Goal: Task Accomplishment & Management: Manage account settings

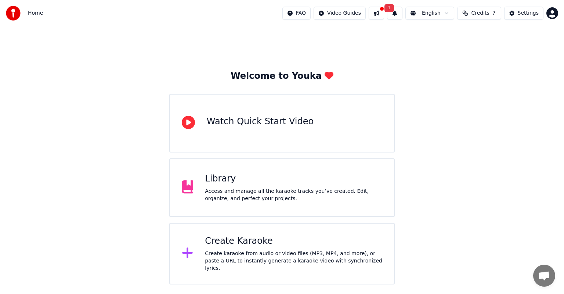
click at [379, 14] on button at bounding box center [375, 13] width 15 height 13
drag, startPoint x: 556, startPoint y: 67, endPoint x: 532, endPoint y: 26, distance: 48.2
click at [553, 65] on div "Welcome to Youka Watch Quick Start Video Library Access and manage all the kara…" at bounding box center [282, 155] width 564 height 258
click at [526, 10] on div "Settings" at bounding box center [527, 13] width 21 height 7
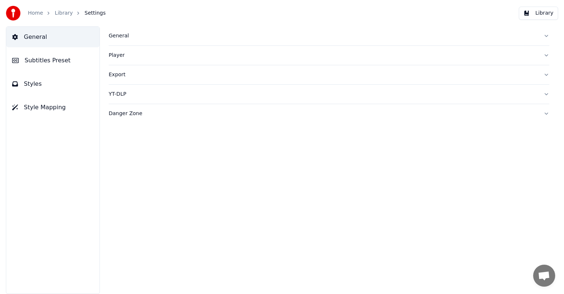
click at [53, 60] on span "Subtitles Preset" at bounding box center [48, 60] width 46 height 9
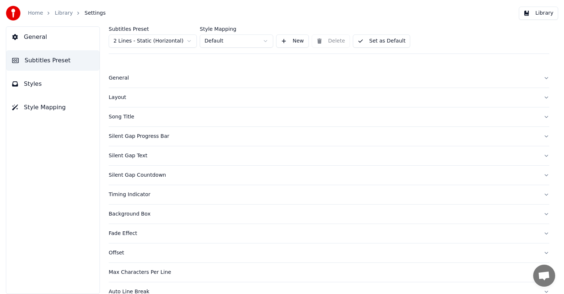
click at [136, 119] on div "Song Title" at bounding box center [323, 116] width 429 height 7
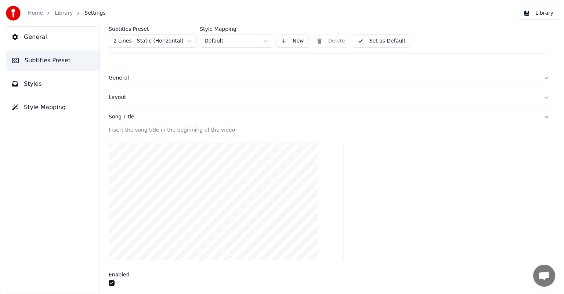
click at [113, 283] on button "button" at bounding box center [112, 283] width 6 height 6
click at [51, 85] on button "Styles" at bounding box center [52, 84] width 93 height 21
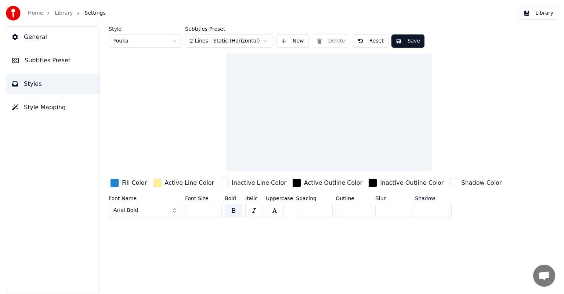
click at [47, 64] on span "Subtitles Preset" at bounding box center [48, 60] width 46 height 9
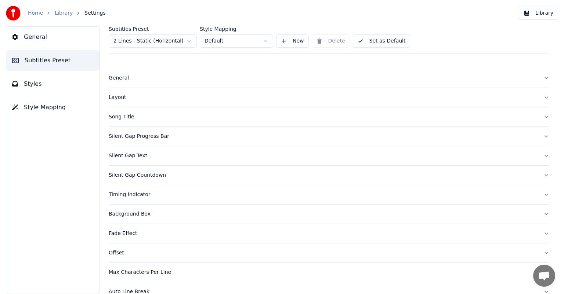
scroll to position [32, 0]
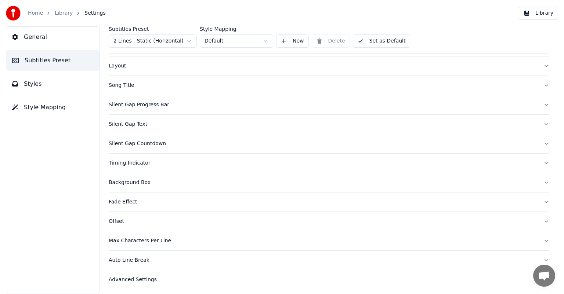
drag, startPoint x: 132, startPoint y: 105, endPoint x: 142, endPoint y: 108, distance: 9.5
click at [132, 105] on div "Silent Gap Progress Bar" at bounding box center [323, 104] width 429 height 7
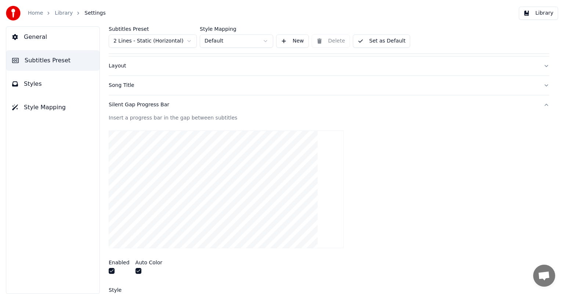
click at [109, 257] on div "Enabled Auto Color" at bounding box center [329, 268] width 440 height 28
click at [110, 272] on button "button" at bounding box center [112, 271] width 6 height 6
click at [135, 272] on button "button" at bounding box center [138, 271] width 6 height 6
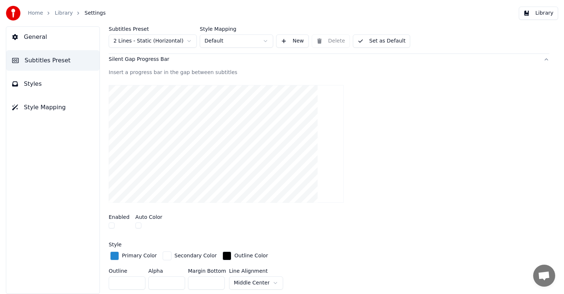
scroll to position [142, 0]
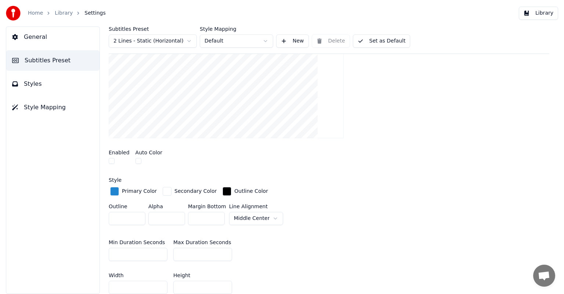
click at [36, 84] on span "Styles" at bounding box center [33, 84] width 18 height 9
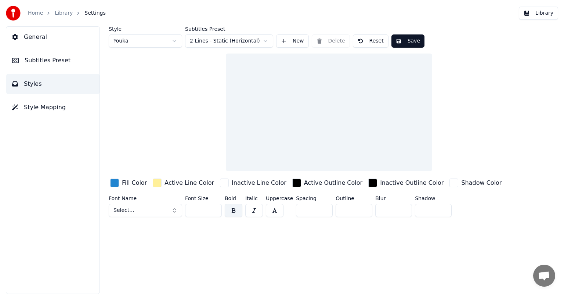
scroll to position [0, 0]
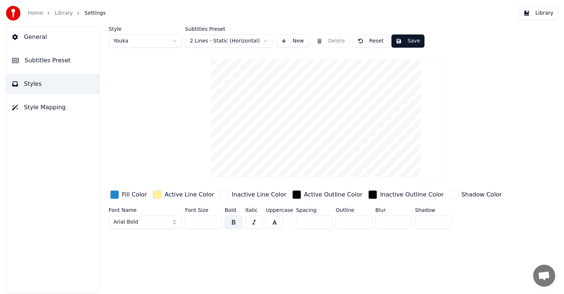
click at [164, 194] on div "Active Line Color" at bounding box center [189, 194] width 50 height 9
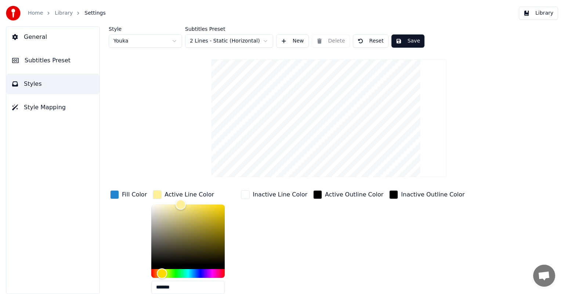
click at [172, 41] on html "Home Library Settings Library General Subtitles Preset Styles Style Mapping Sty…" at bounding box center [282, 147] width 564 height 294
click at [163, 43] on html "Home Library Settings Library General Subtitles Preset Styles Style Mapping Sty…" at bounding box center [282, 147] width 564 height 294
click at [113, 196] on div "button" at bounding box center [114, 194] width 9 height 9
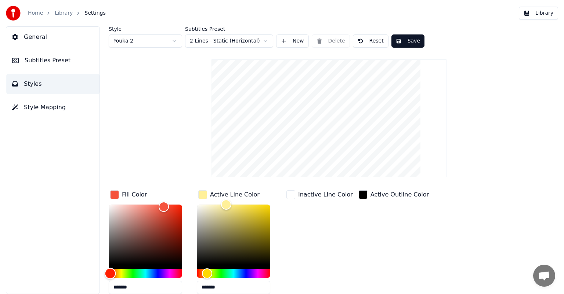
click at [110, 273] on div "Hue" at bounding box center [145, 273] width 73 height 9
type input "*******"
drag, startPoint x: 175, startPoint y: 207, endPoint x: 179, endPoint y: 205, distance: 5.0
click at [179, 205] on div "Color" at bounding box center [145, 235] width 73 height 60
drag, startPoint x: 201, startPoint y: 209, endPoint x: 198, endPoint y: 203, distance: 6.4
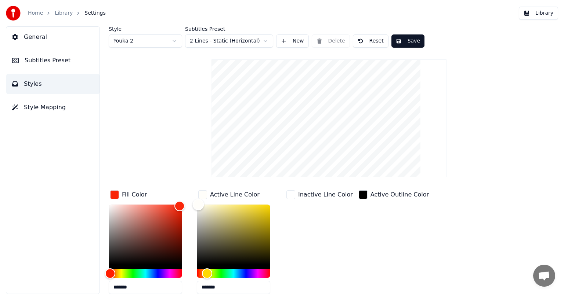
click at [198, 205] on div "Color" at bounding box center [233, 235] width 73 height 60
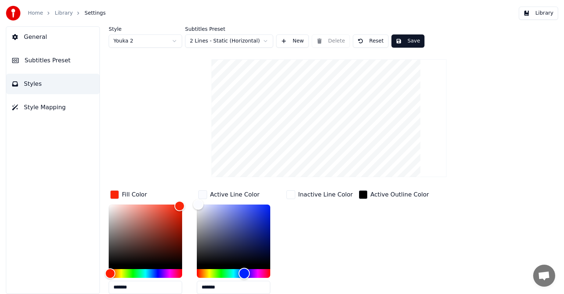
click at [244, 274] on div "Hue" at bounding box center [233, 273] width 73 height 9
drag, startPoint x: 256, startPoint y: 208, endPoint x: 266, endPoint y: 207, distance: 9.9
click at [266, 207] on div "Color" at bounding box center [233, 235] width 73 height 60
drag, startPoint x: 264, startPoint y: 207, endPoint x: 210, endPoint y: 210, distance: 54.4
click at [210, 210] on div "Color" at bounding box center [209, 210] width 11 height 11
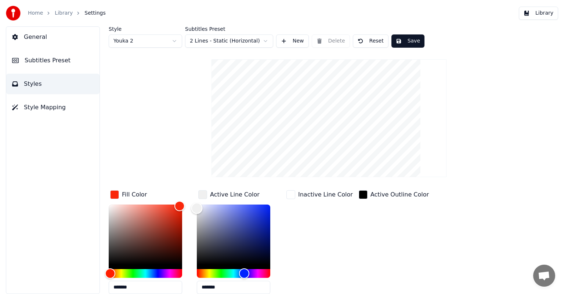
type input "*******"
drag, startPoint x: 210, startPoint y: 211, endPoint x: 193, endPoint y: 205, distance: 17.6
click at [193, 205] on div "Color" at bounding box center [196, 205] width 11 height 11
click at [294, 219] on div "Inactive Line Color" at bounding box center [319, 244] width 69 height 111
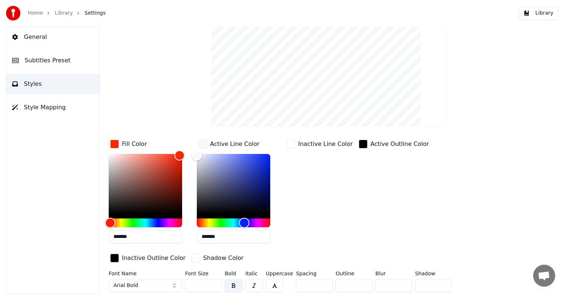
click at [152, 283] on button "Arial Bold" at bounding box center [145, 285] width 73 height 13
click at [174, 283] on button "Arial Bold" at bounding box center [145, 285] width 73 height 13
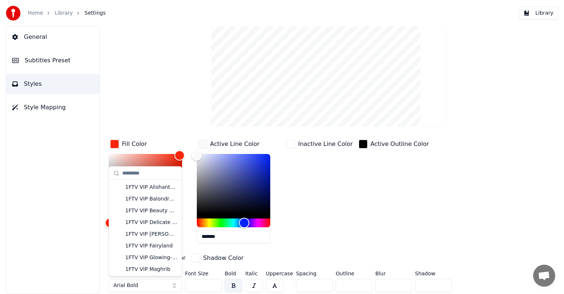
click at [299, 285] on input "*" at bounding box center [314, 285] width 37 height 13
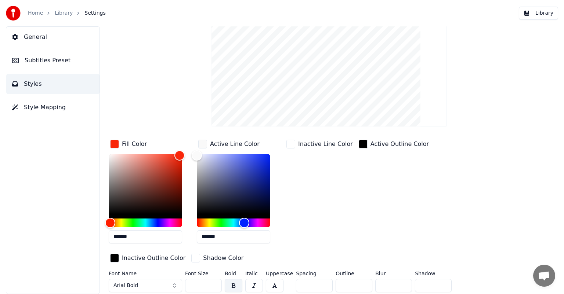
click at [157, 285] on button "Arial Bold" at bounding box center [145, 285] width 73 height 13
click at [185, 281] on input "**" at bounding box center [203, 285] width 37 height 13
click at [189, 285] on input "**" at bounding box center [203, 285] width 37 height 13
click at [193, 285] on input "**" at bounding box center [203, 285] width 37 height 13
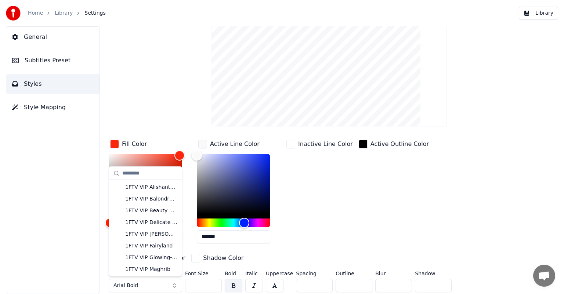
click at [153, 283] on button "Arial Bold" at bounding box center [145, 285] width 73 height 13
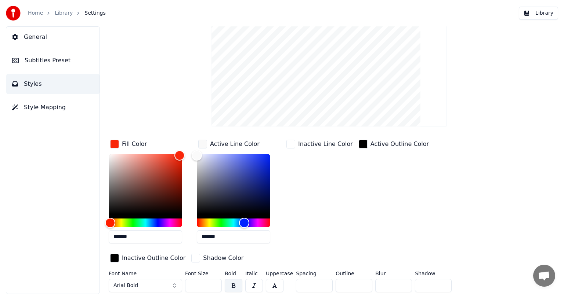
click at [153, 283] on button "Arial Bold" at bounding box center [145, 285] width 73 height 13
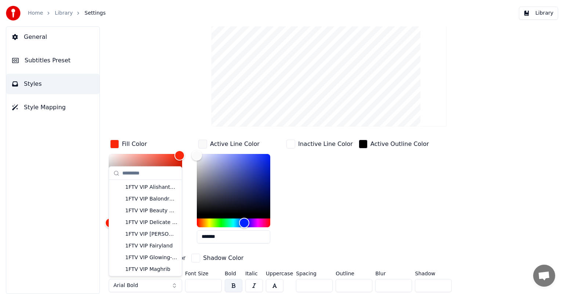
click at [146, 281] on button "Arial Bold" at bounding box center [145, 285] width 73 height 13
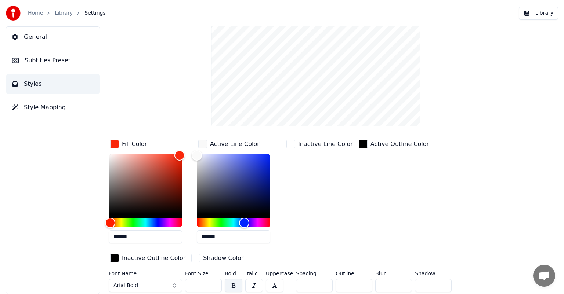
click at [146, 281] on button "Arial Bold" at bounding box center [145, 285] width 73 height 13
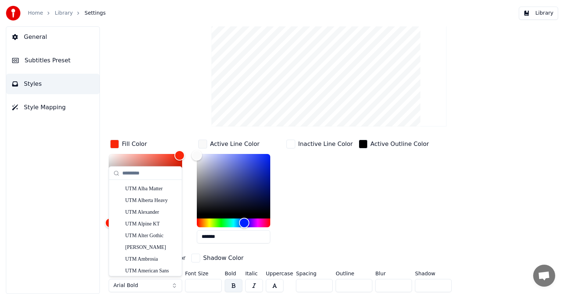
scroll to position [9705, 0]
click at [161, 236] on div "UTM American Sans" at bounding box center [151, 234] width 52 height 7
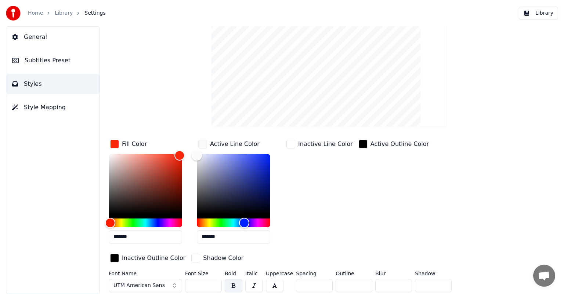
click at [174, 284] on button "UTM American Sans" at bounding box center [145, 285] width 73 height 13
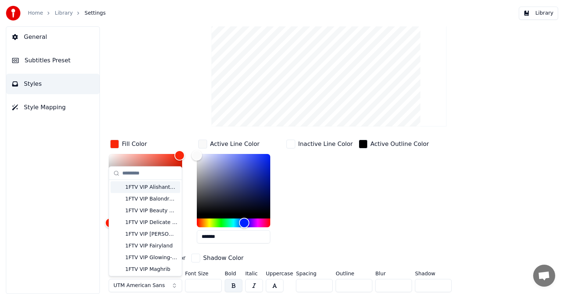
click at [419, 188] on div "Fill Color ******* Active Line Color ******* Inactive Line Color Active Outline…" at bounding box center [306, 201] width 394 height 127
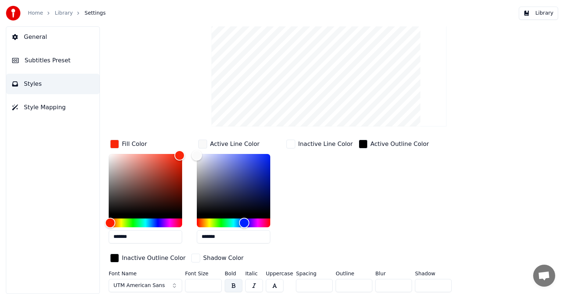
click at [173, 282] on button "UTM American Sans" at bounding box center [145, 285] width 73 height 13
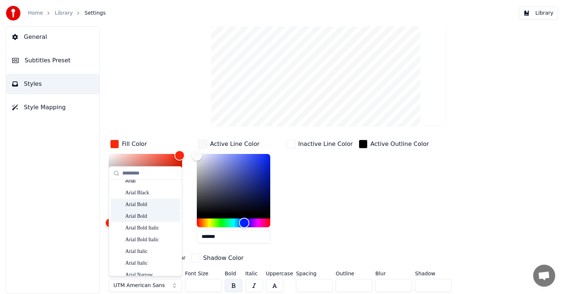
scroll to position [509, 0]
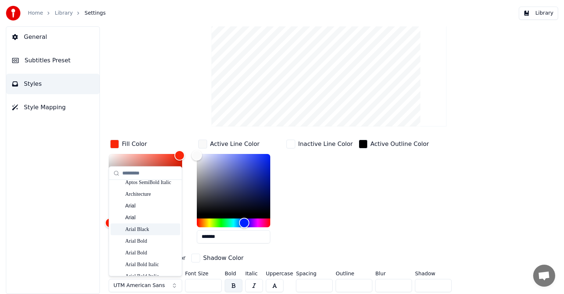
click at [142, 227] on div "Arial Black" at bounding box center [151, 229] width 52 height 7
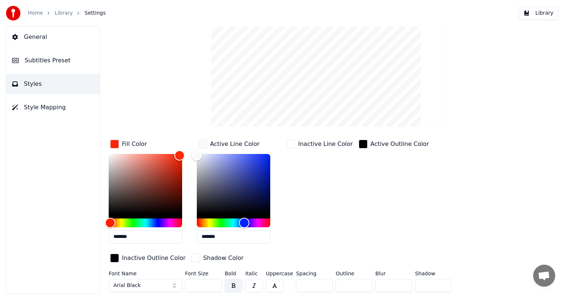
drag, startPoint x: 131, startPoint y: 280, endPoint x: 141, endPoint y: 281, distance: 9.9
click at [131, 280] on button "Arial Black" at bounding box center [145, 285] width 73 height 13
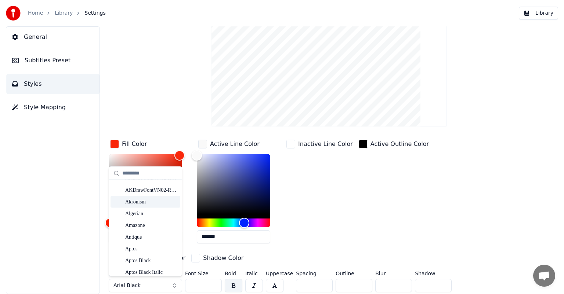
scroll to position [257, 0]
click at [157, 210] on div "Aptos" at bounding box center [151, 211] width 52 height 7
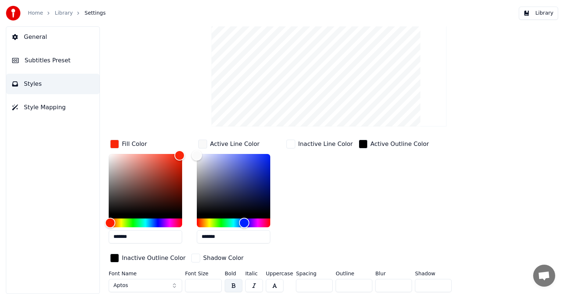
click at [153, 284] on button "Aptos" at bounding box center [145, 285] width 73 height 13
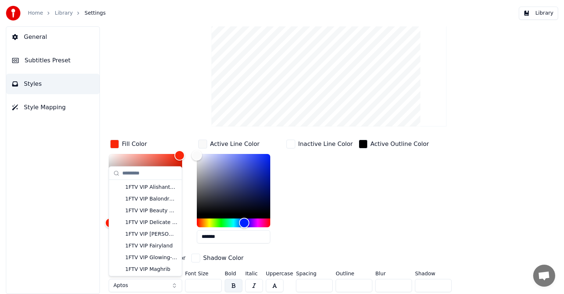
click at [151, 285] on button "Aptos" at bounding box center [145, 285] width 73 height 13
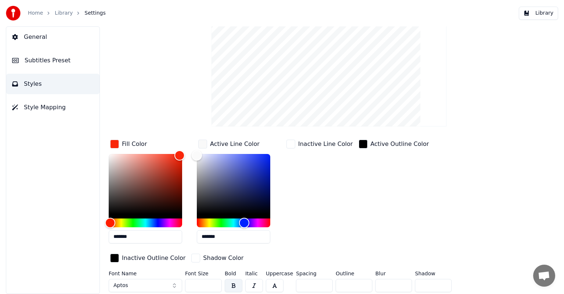
click at [255, 282] on button "button" at bounding box center [254, 285] width 18 height 13
click at [272, 285] on button "button" at bounding box center [275, 285] width 18 height 13
click at [178, 284] on button "Aptos" at bounding box center [145, 285] width 73 height 13
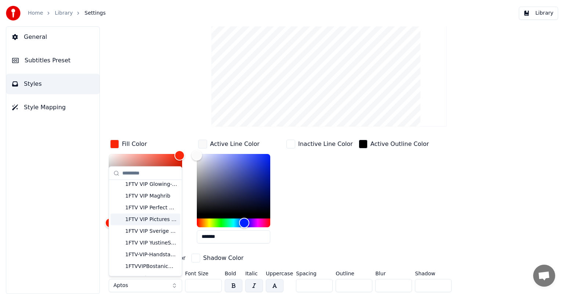
scroll to position [110, 0]
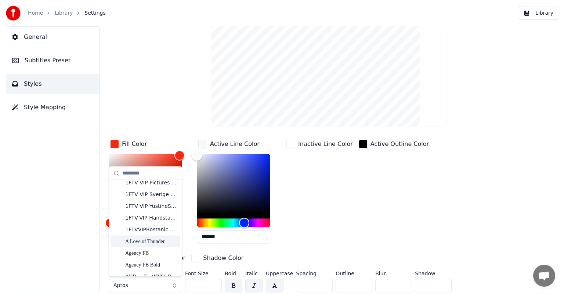
click at [153, 241] on div "A Love of Thunder" at bounding box center [151, 241] width 52 height 7
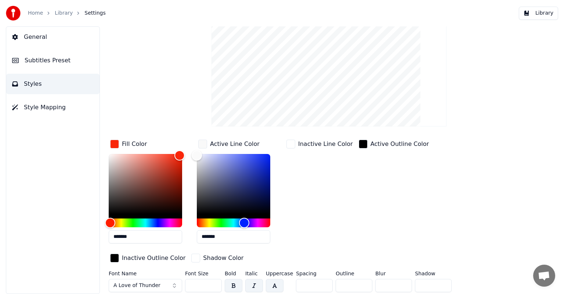
click at [274, 287] on button "button" at bounding box center [275, 285] width 18 height 13
click at [249, 284] on button "button" at bounding box center [254, 285] width 18 height 13
click at [274, 285] on button "button" at bounding box center [275, 285] width 18 height 13
click at [174, 286] on button "A Love of Thunder" at bounding box center [145, 285] width 73 height 13
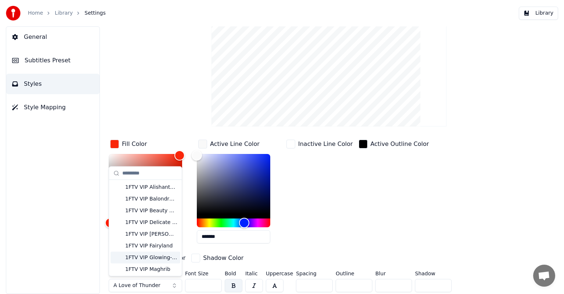
click at [265, 253] on div "Fill Color ******* Active Line Color ******* Inactive Line Color Active Outline…" at bounding box center [306, 201] width 394 height 127
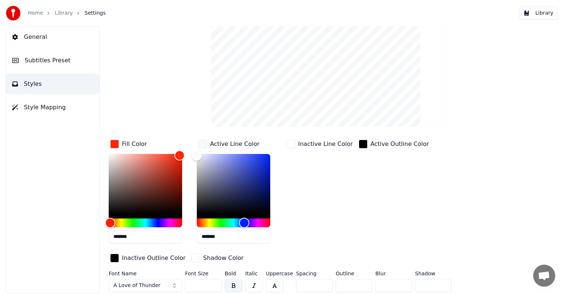
click at [191, 258] on div "button" at bounding box center [195, 258] width 9 height 9
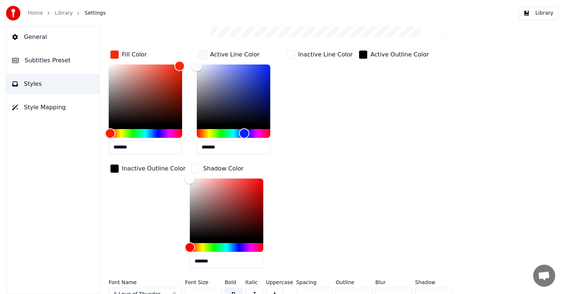
scroll to position [149, 0]
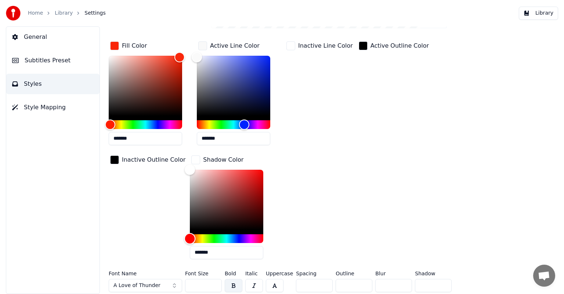
click at [190, 234] on div "Hue" at bounding box center [226, 238] width 73 height 9
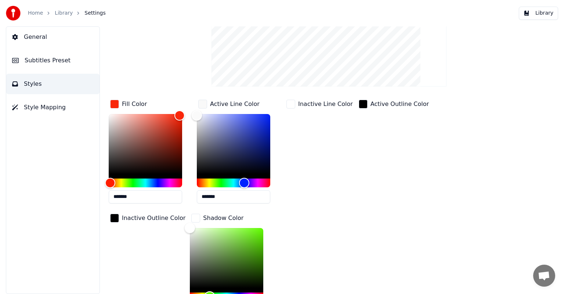
scroll to position [39, 0]
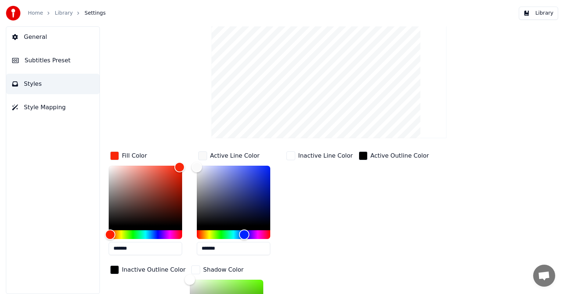
click at [39, 112] on button "Style Mapping" at bounding box center [52, 107] width 93 height 21
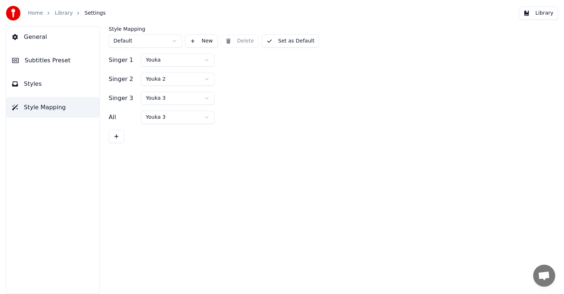
click at [106, 139] on div "Style Mapping Default New Delete Set as Default Singer 1 [PERSON_NAME] 2 Youka …" at bounding box center [329, 160] width 470 height 268
click at [114, 139] on button at bounding box center [116, 136] width 15 height 13
click at [208, 113] on html "Home Library Settings Library General Subtitles Preset Styles Style Mapping Sty…" at bounding box center [282, 147] width 564 height 294
click at [209, 117] on html "Home Library Settings Library General Subtitles Preset Styles Style Mapping Sty…" at bounding box center [282, 147] width 564 height 294
click at [197, 116] on button at bounding box center [195, 117] width 15 height 13
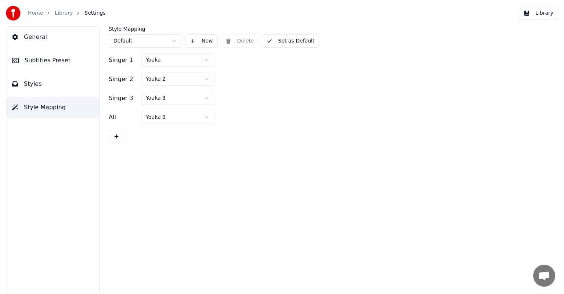
click at [52, 64] on span "Subtitles Preset" at bounding box center [48, 60] width 46 height 9
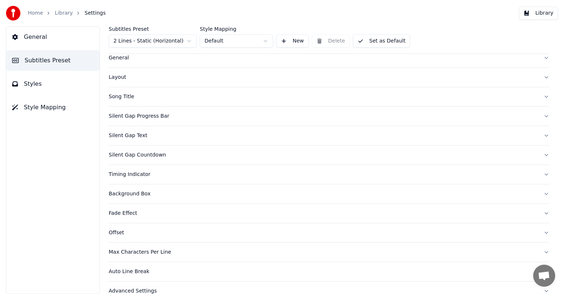
scroll to position [32, 0]
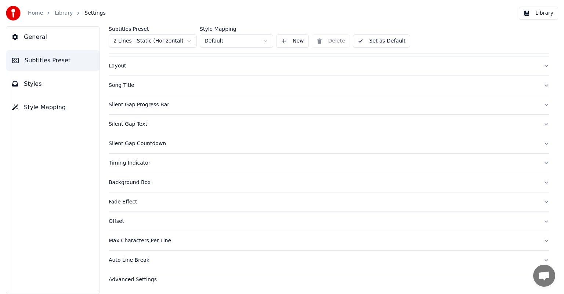
click at [186, 258] on div "Auto Line Break" at bounding box center [323, 260] width 429 height 7
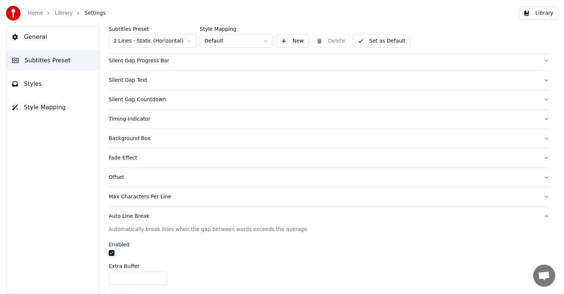
scroll to position [118, 0]
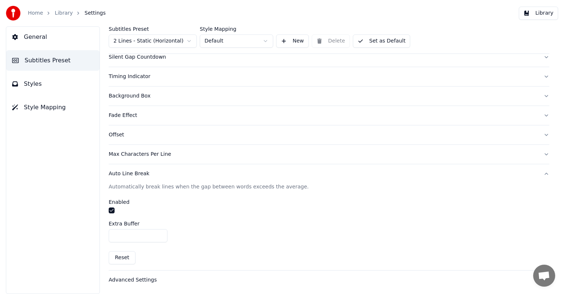
click at [146, 279] on div "Advanced Settings" at bounding box center [323, 280] width 429 height 7
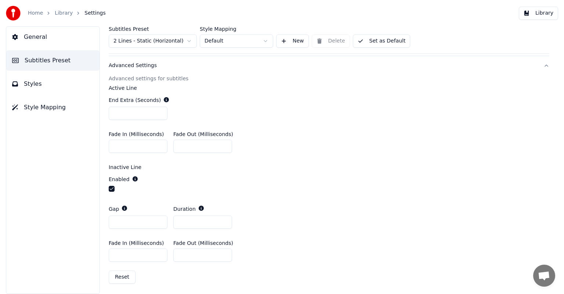
scroll to position [62, 0]
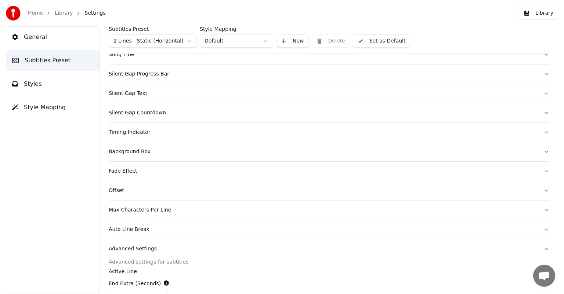
click at [185, 117] on button "Silent Gap Countdown" at bounding box center [329, 112] width 440 height 19
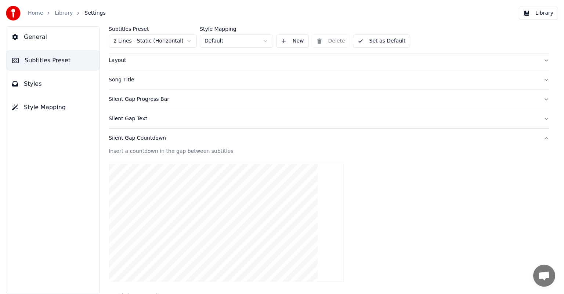
scroll to position [73, 0]
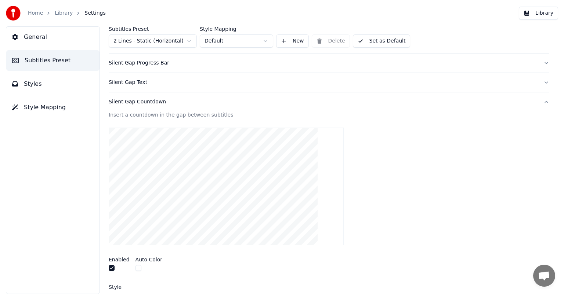
click at [113, 266] on button "button" at bounding box center [112, 268] width 6 height 6
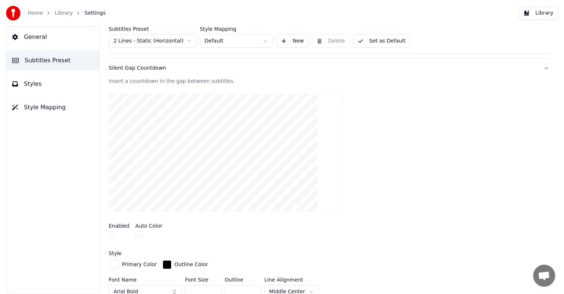
scroll to position [110, 0]
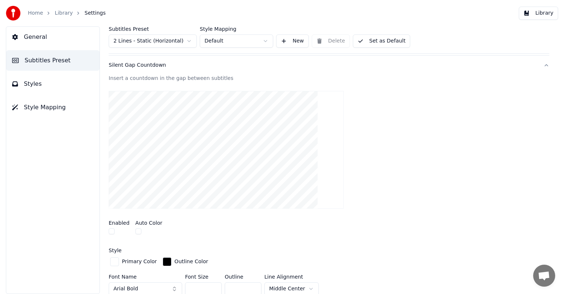
click at [108, 226] on div "Subtitles Preset 2 Lines - Static (Horizontal) Style Mapping Default New Delete…" at bounding box center [329, 160] width 470 height 268
click at [109, 229] on button "button" at bounding box center [112, 232] width 6 height 6
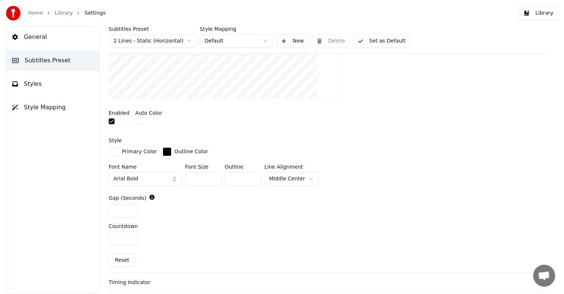
scroll to position [183, 0]
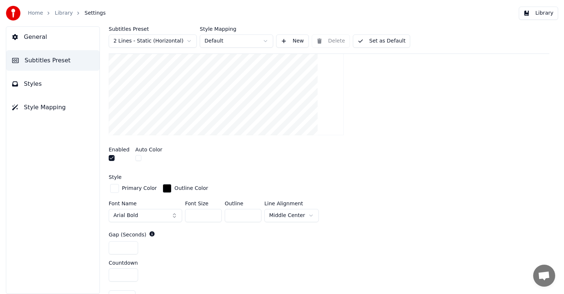
click at [153, 215] on button "Arial Bold" at bounding box center [145, 215] width 73 height 13
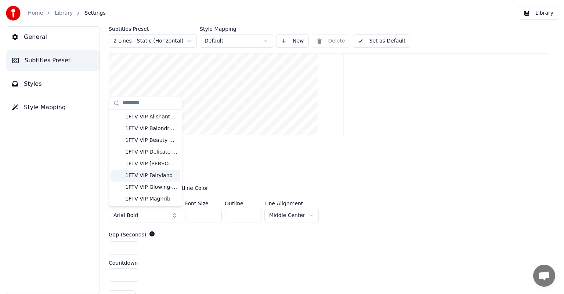
click at [215, 173] on div "Insert a countdown in the gap between subtitles Enabled Auto Color Style Primar…" at bounding box center [329, 155] width 440 height 308
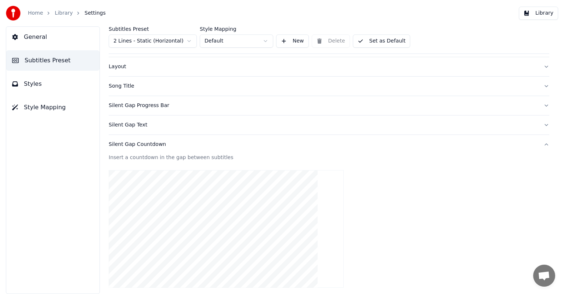
scroll to position [0, 0]
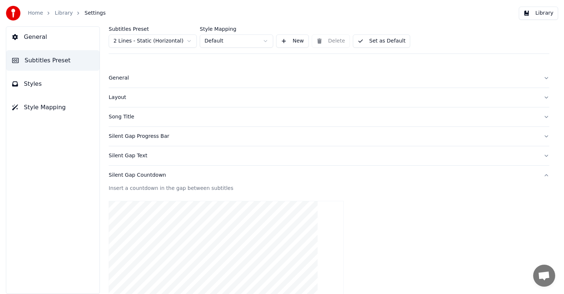
click at [123, 92] on button "Layout" at bounding box center [329, 97] width 440 height 19
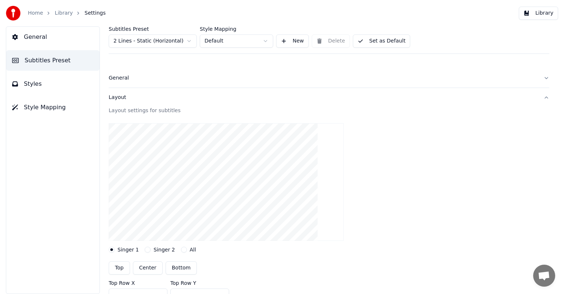
click at [149, 251] on div "Singer 2" at bounding box center [160, 250] width 30 height 6
click at [145, 248] on button "Singer 2" at bounding box center [148, 250] width 6 height 6
click at [114, 248] on div "Singer 1" at bounding box center [124, 250] width 30 height 6
click at [113, 249] on button "Singer 1" at bounding box center [112, 250] width 6 height 6
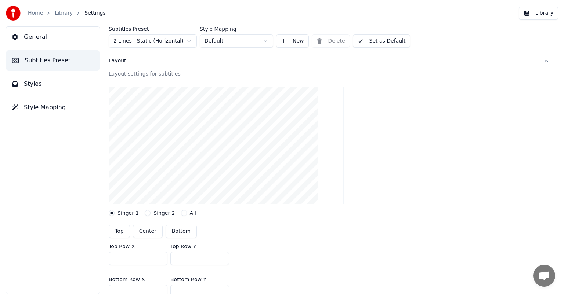
click at [43, 95] on div "General Subtitles Preset Styles Style Mapping" at bounding box center [53, 160] width 94 height 268
click at [40, 87] on button "Styles" at bounding box center [52, 84] width 93 height 21
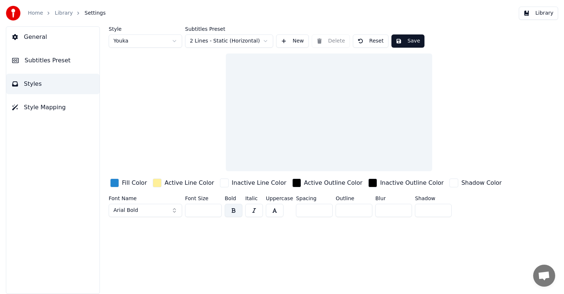
scroll to position [0, 0]
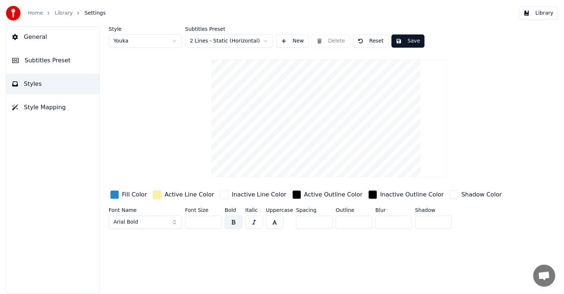
click at [48, 61] on span "Subtitles Preset" at bounding box center [48, 60] width 46 height 9
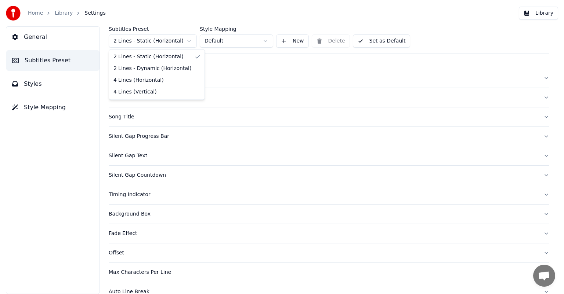
click at [192, 39] on html "Home Library Settings Library General Subtitles Preset Styles Style Mapping Sub…" at bounding box center [282, 147] width 564 height 294
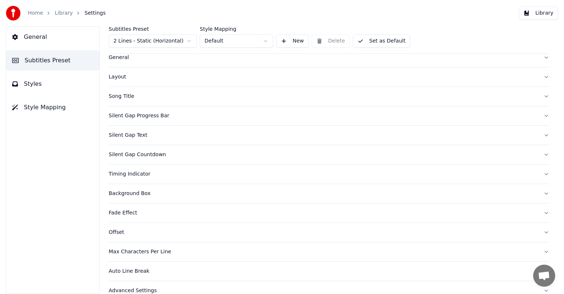
scroll to position [32, 0]
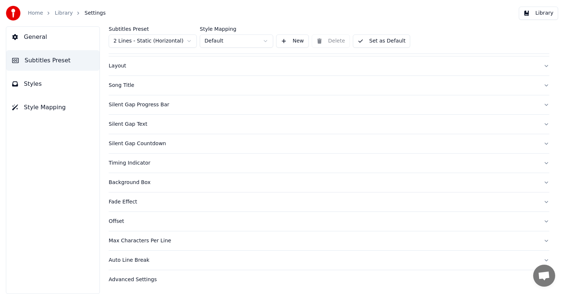
click at [135, 125] on div "Silent Gap Text" at bounding box center [323, 124] width 429 height 7
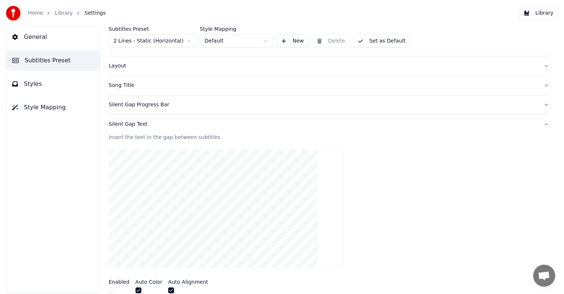
click at [128, 90] on button "Song Title" at bounding box center [329, 85] width 440 height 19
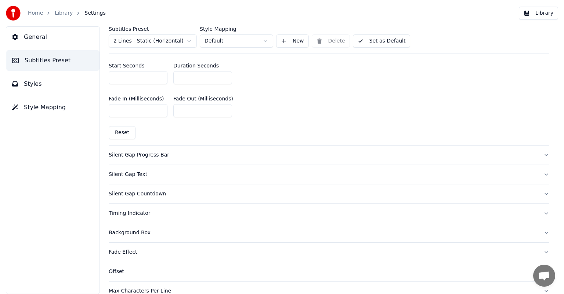
scroll to position [362, 0]
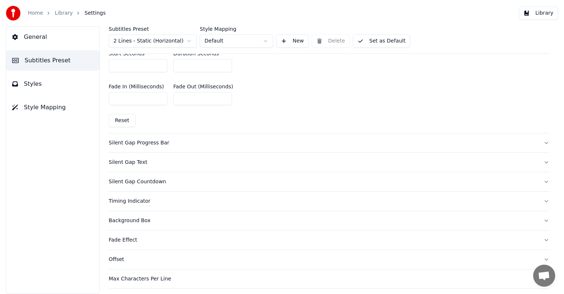
click at [137, 181] on div "Silent Gap Countdown" at bounding box center [323, 181] width 429 height 7
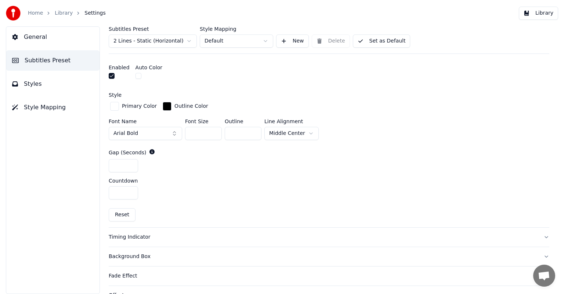
scroll to position [339, 0]
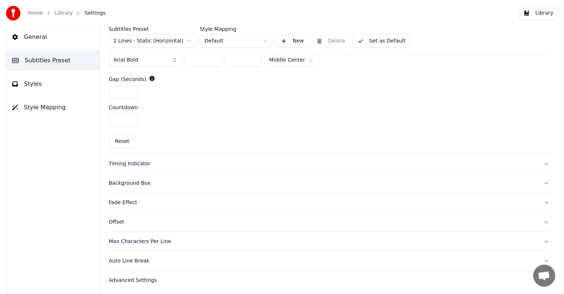
click at [126, 164] on div "Timing Indicator" at bounding box center [323, 163] width 429 height 7
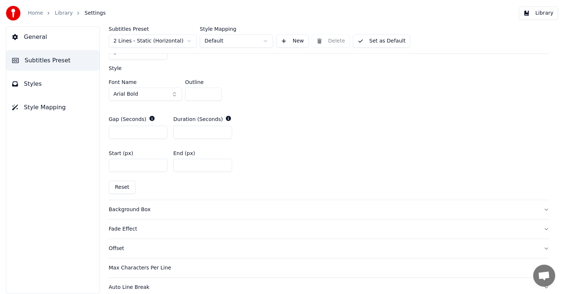
click at [121, 230] on div "Fade Effect" at bounding box center [323, 229] width 429 height 7
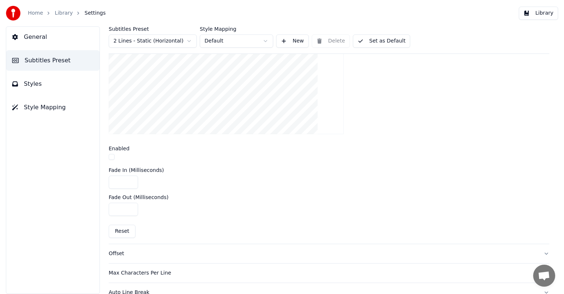
scroll to position [201, 0]
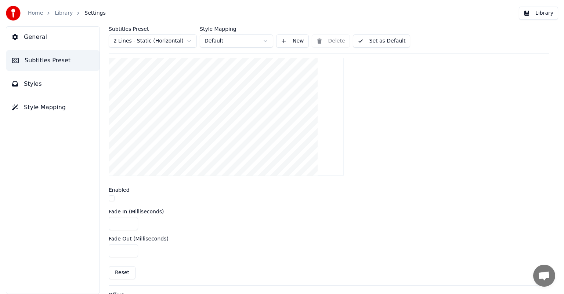
click at [113, 198] on button "button" at bounding box center [112, 199] width 6 height 6
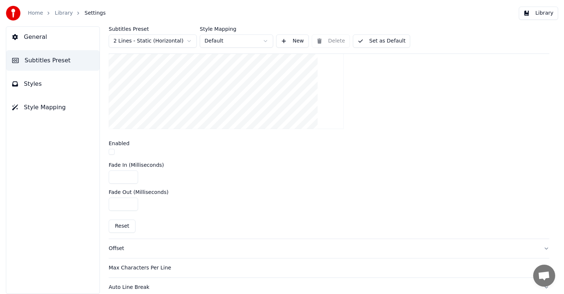
scroll to position [275, 0]
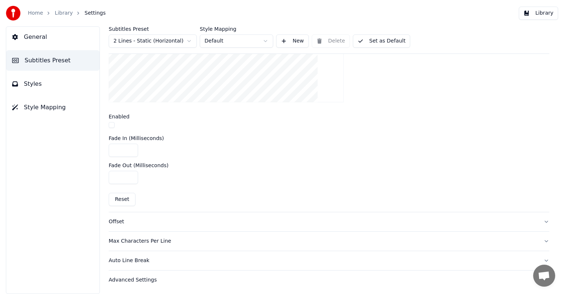
click at [132, 259] on div "Auto Line Break" at bounding box center [323, 260] width 429 height 7
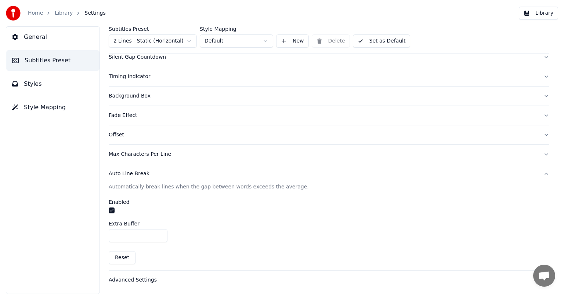
scroll to position [118, 0]
click at [47, 88] on button "Styles" at bounding box center [52, 84] width 93 height 21
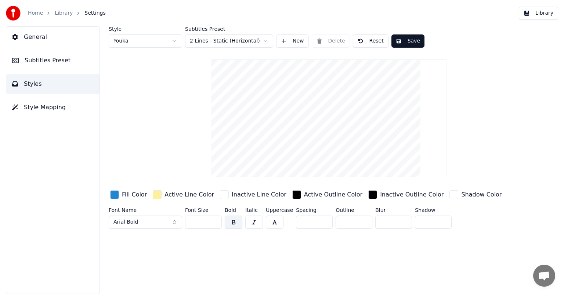
click at [116, 194] on div "button" at bounding box center [114, 194] width 9 height 9
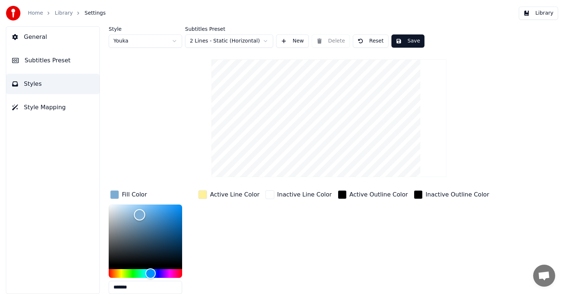
drag, startPoint x: 169, startPoint y: 216, endPoint x: 156, endPoint y: 225, distance: 15.6
click at [144, 212] on div "Color" at bounding box center [139, 214] width 11 height 11
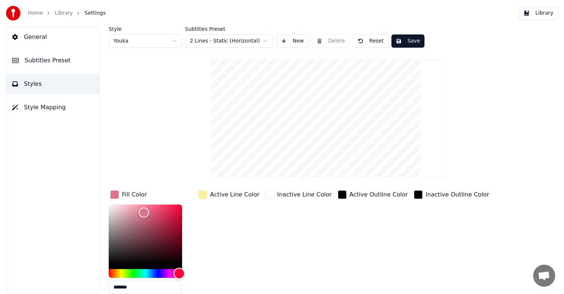
click at [179, 271] on div "Hue" at bounding box center [145, 273] width 73 height 9
type input "*******"
drag, startPoint x: 144, startPoint y: 214, endPoint x: 181, endPoint y: 208, distance: 37.3
click at [181, 208] on div "Color" at bounding box center [180, 208] width 11 height 11
click at [210, 193] on div "Active Line Color" at bounding box center [235, 194] width 50 height 9
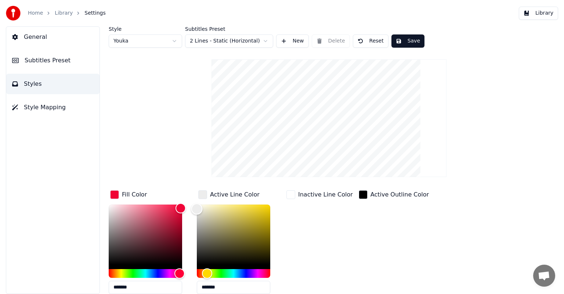
type input "*******"
drag, startPoint x: 226, startPoint y: 204, endPoint x: 194, endPoint y: 206, distance: 31.3
click at [194, 206] on div "Color" at bounding box center [196, 206] width 11 height 11
click at [327, 225] on div "Inactive Line Color" at bounding box center [319, 244] width 69 height 111
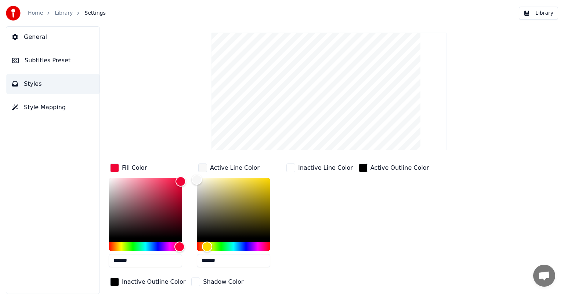
scroll to position [14, 0]
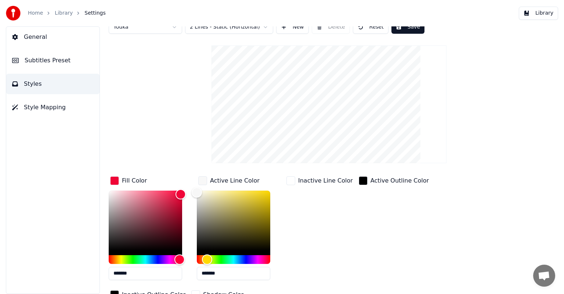
click at [19, 83] on button "Styles" at bounding box center [52, 84] width 93 height 21
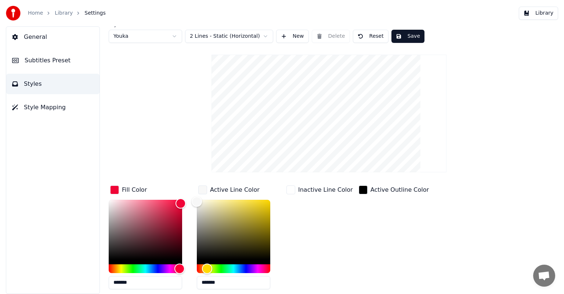
scroll to position [0, 0]
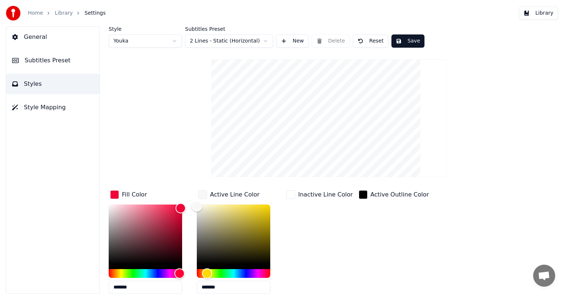
click at [409, 43] on button "Save" at bounding box center [407, 40] width 33 height 13
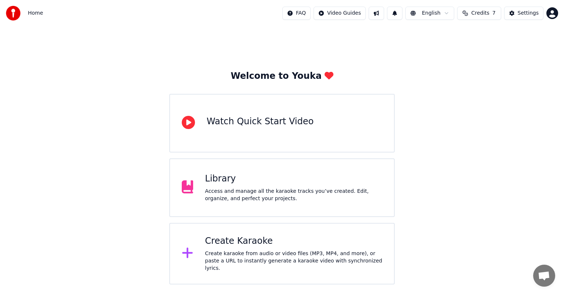
click at [224, 236] on div "Create Karaoke Create karaoke from audio or video files (MP3, MP4, and more), o…" at bounding box center [281, 254] width 225 height 62
